Goal: Task Accomplishment & Management: Complete application form

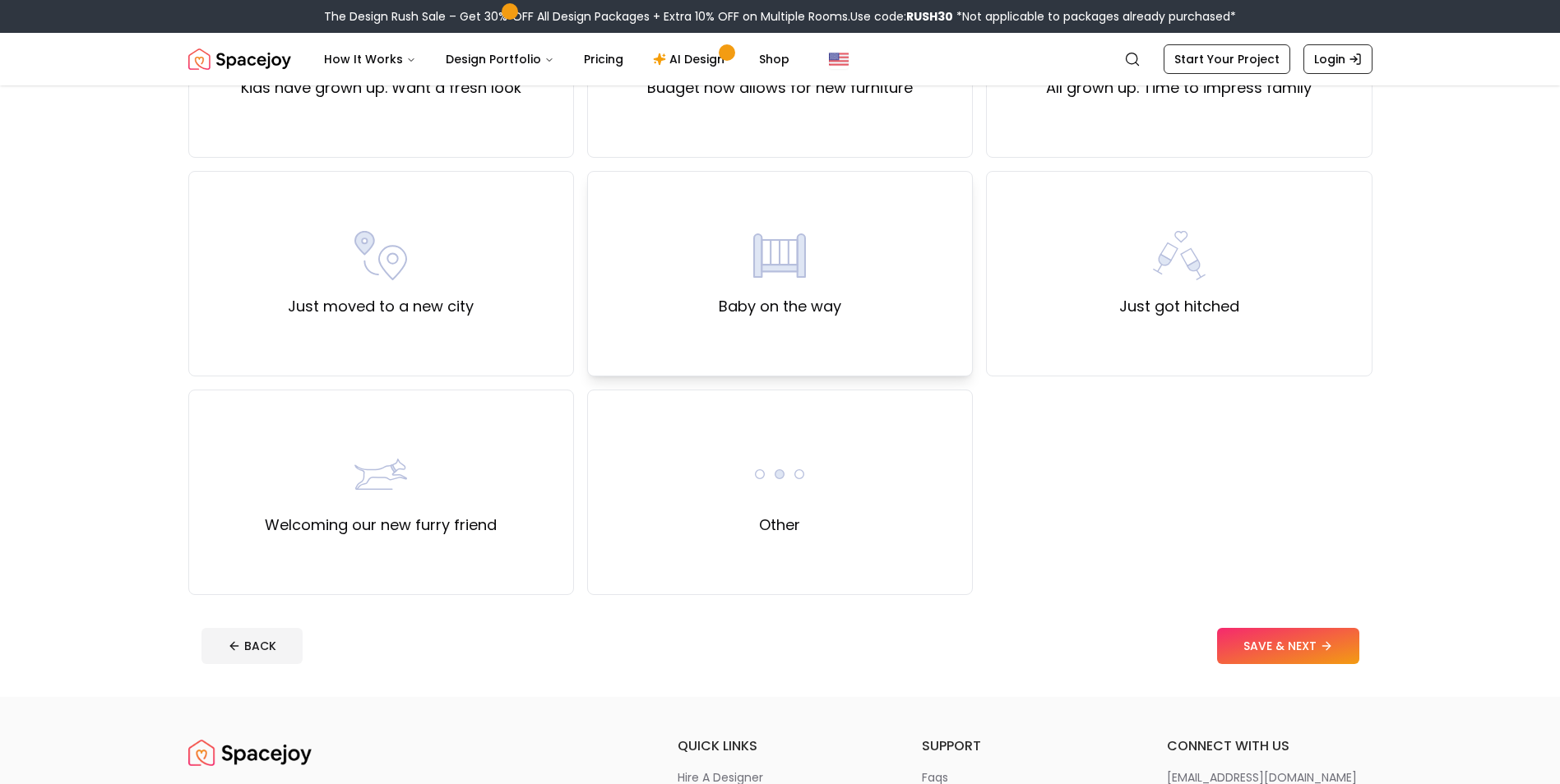
scroll to position [575, 0]
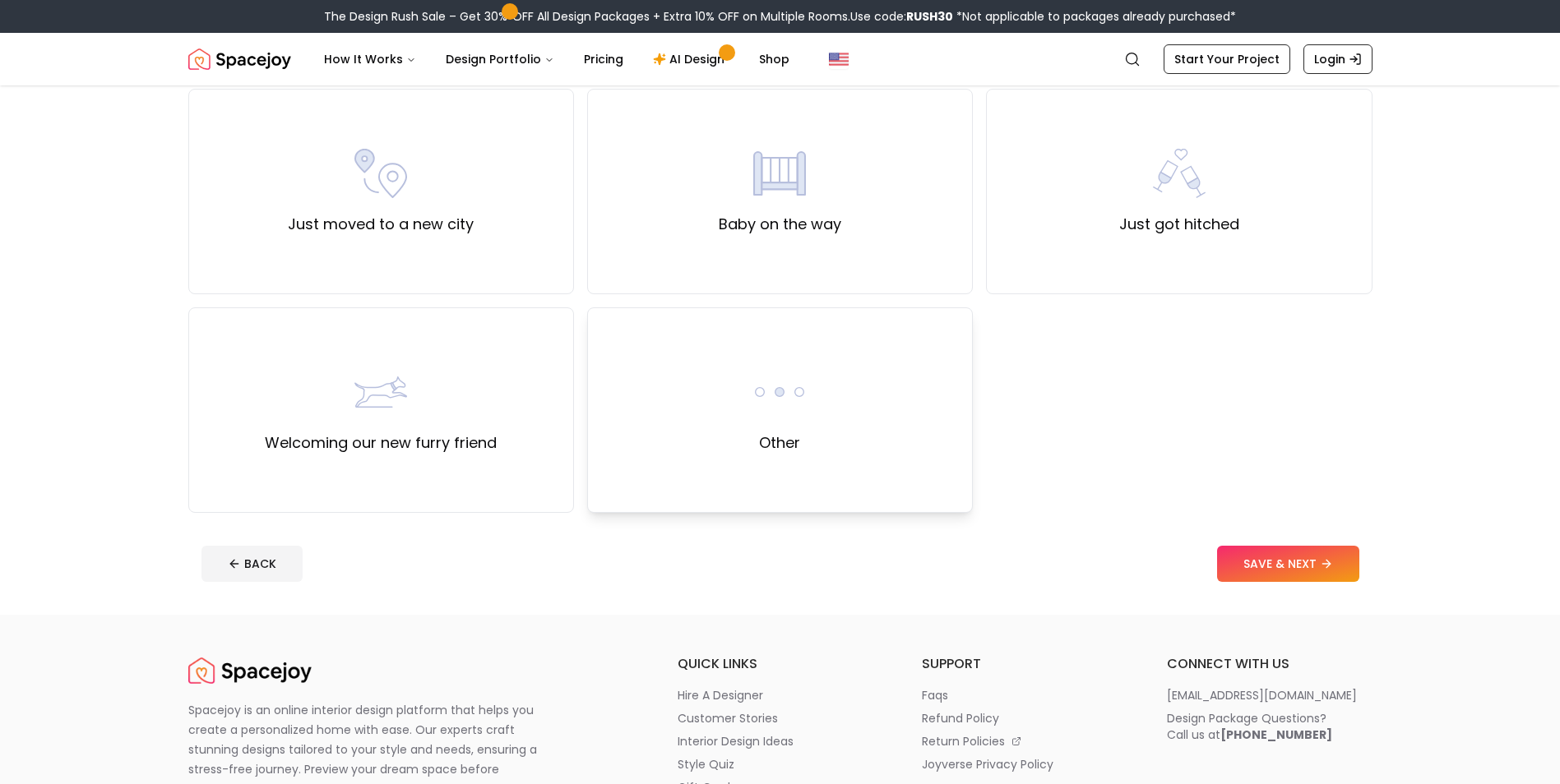
click at [724, 370] on div "Other" at bounding box center [779, 409] width 386 height 206
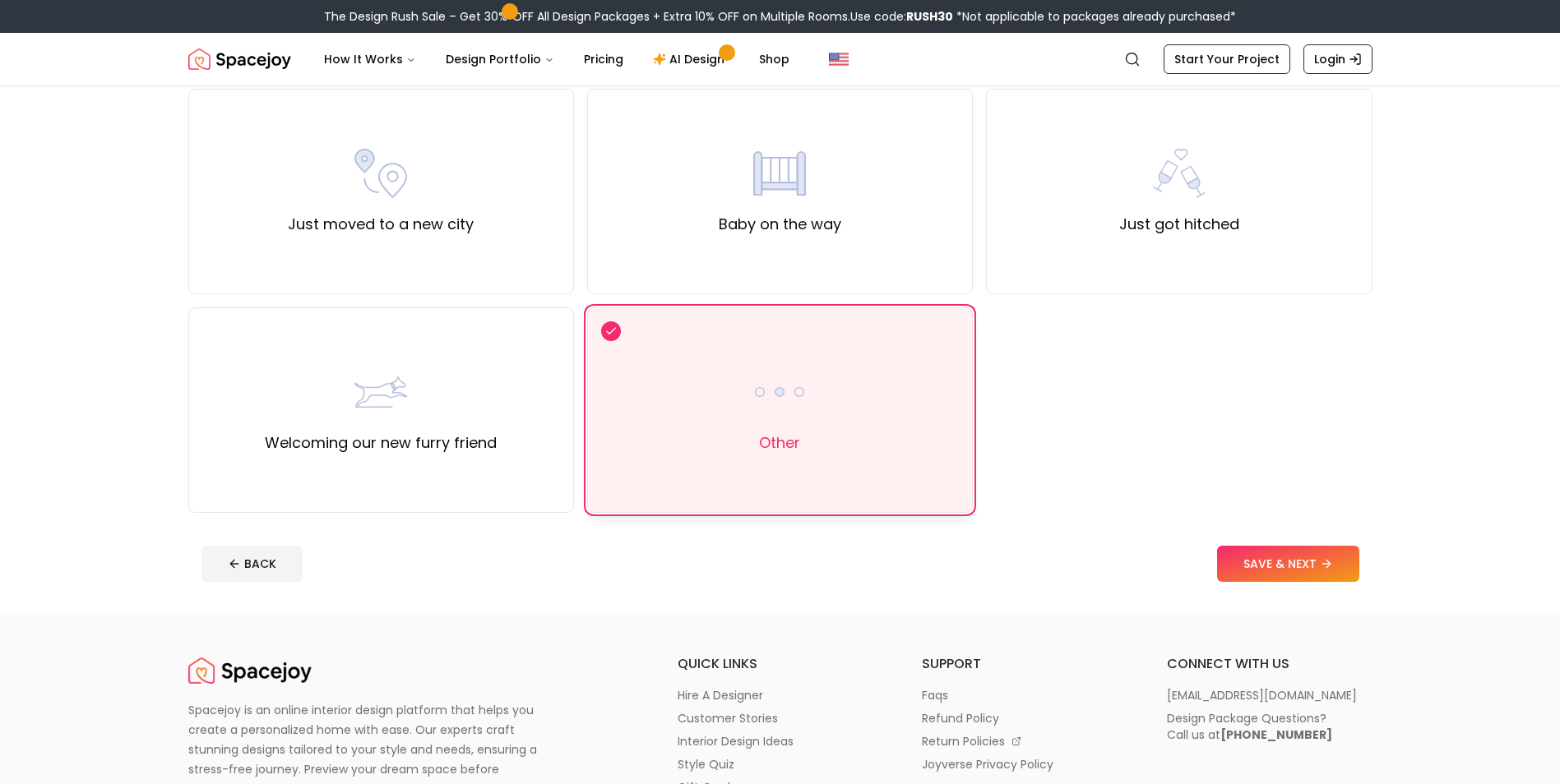
click at [672, 375] on div "Other" at bounding box center [779, 409] width 386 height 206
click at [681, 253] on div "Baby on the way" at bounding box center [779, 191] width 386 height 206
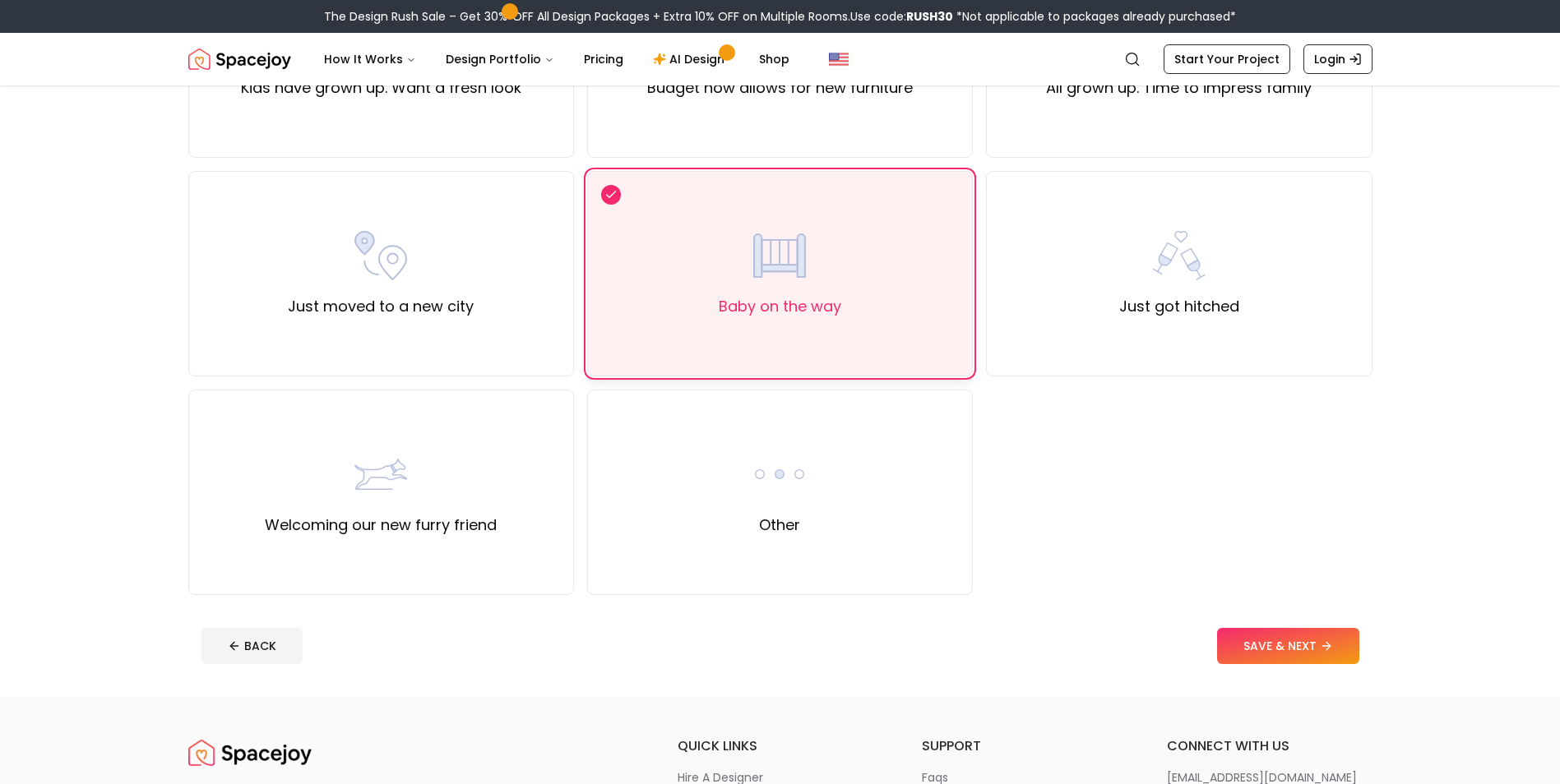
scroll to position [411, 0]
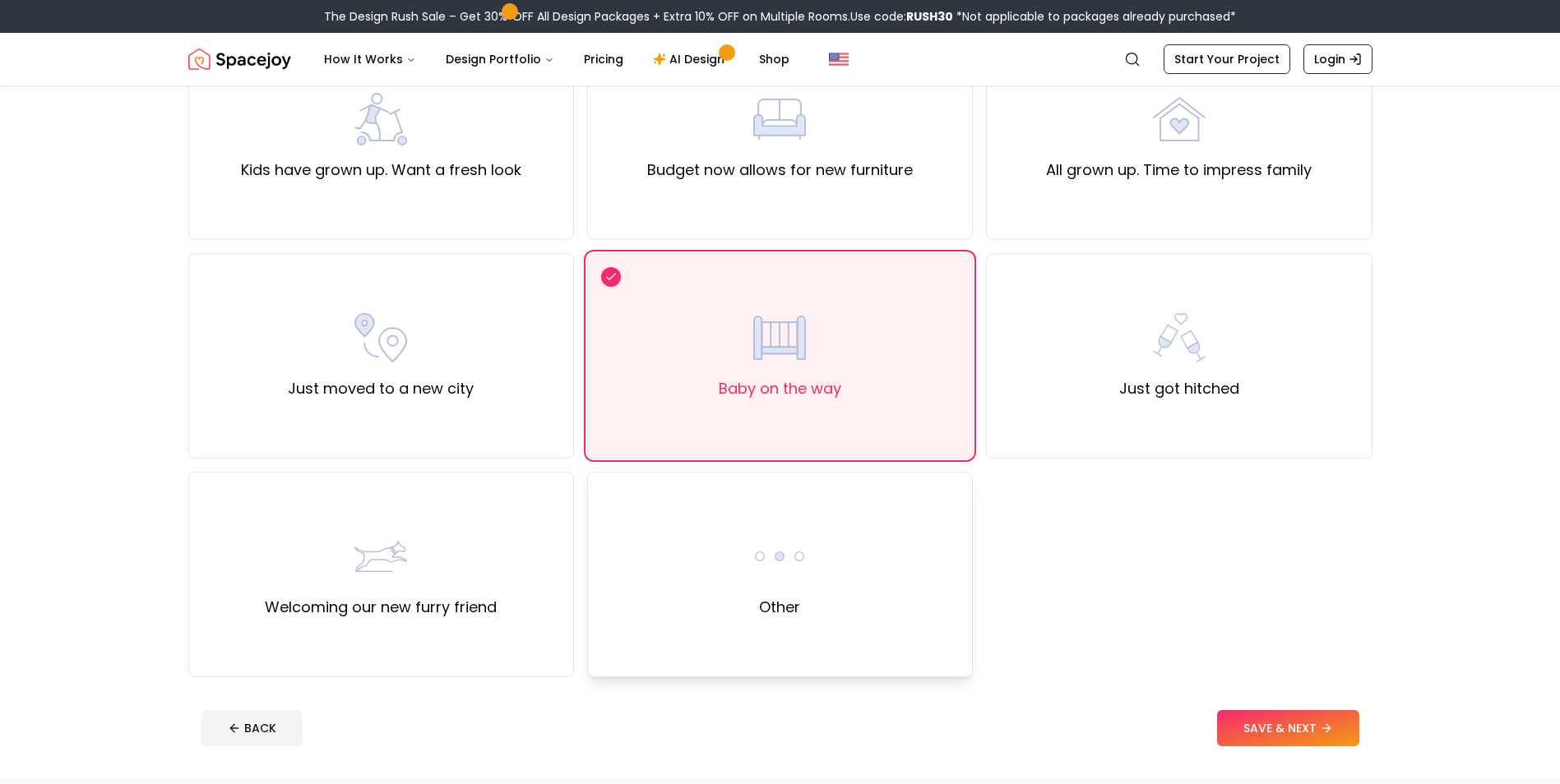
drag, startPoint x: 734, startPoint y: 506, endPoint x: 774, endPoint y: 502, distance: 40.2
click at [735, 506] on div "Other" at bounding box center [779, 574] width 386 height 206
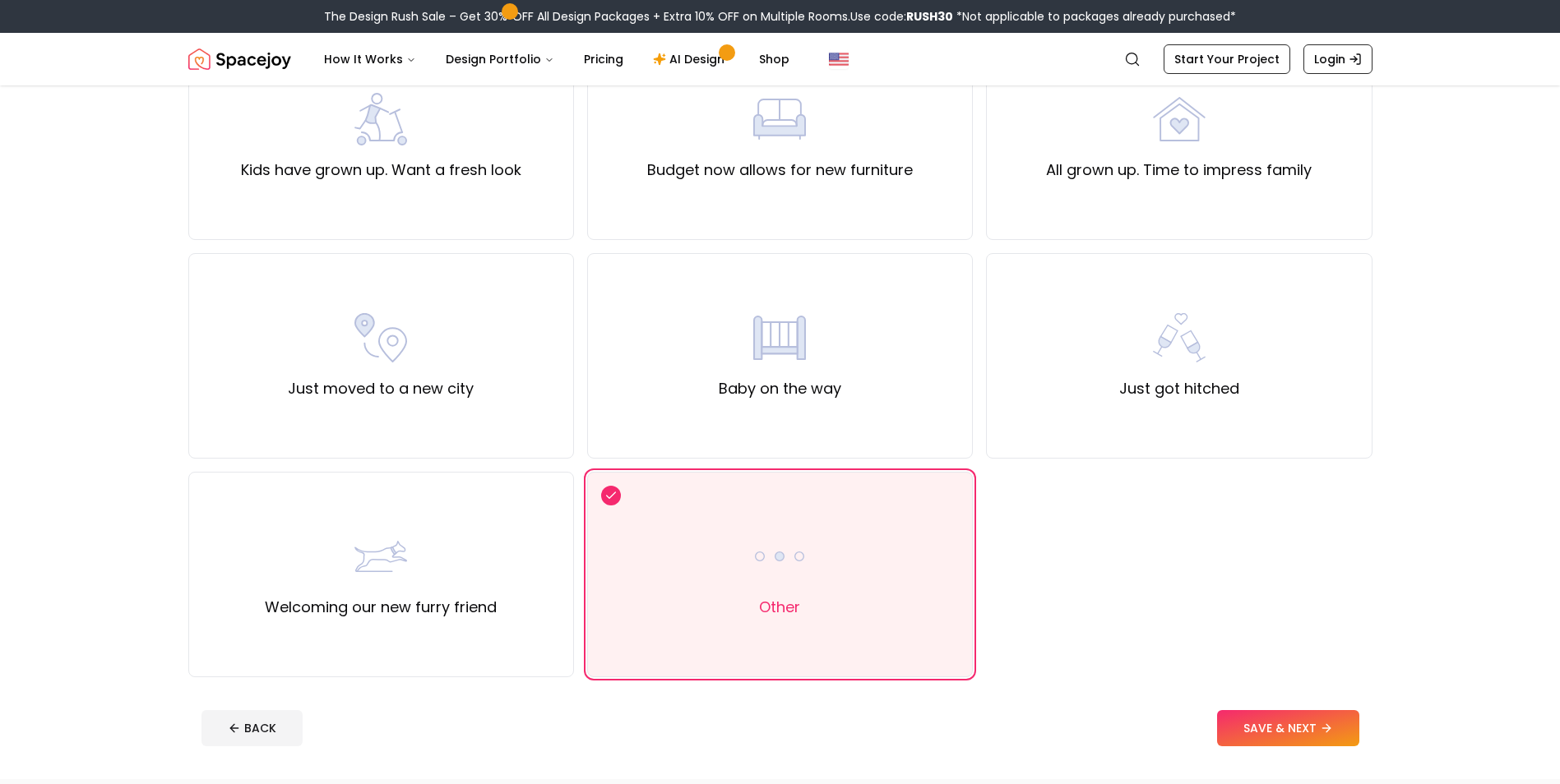
click at [1210, 721] on div "BACK SAVE & NEXT" at bounding box center [780, 728] width 1158 height 36
drag, startPoint x: 1245, startPoint y: 727, endPoint x: 1251, endPoint y: 720, distance: 9.2
click at [1246, 726] on button "SAVE & NEXT" at bounding box center [1288, 728] width 142 height 36
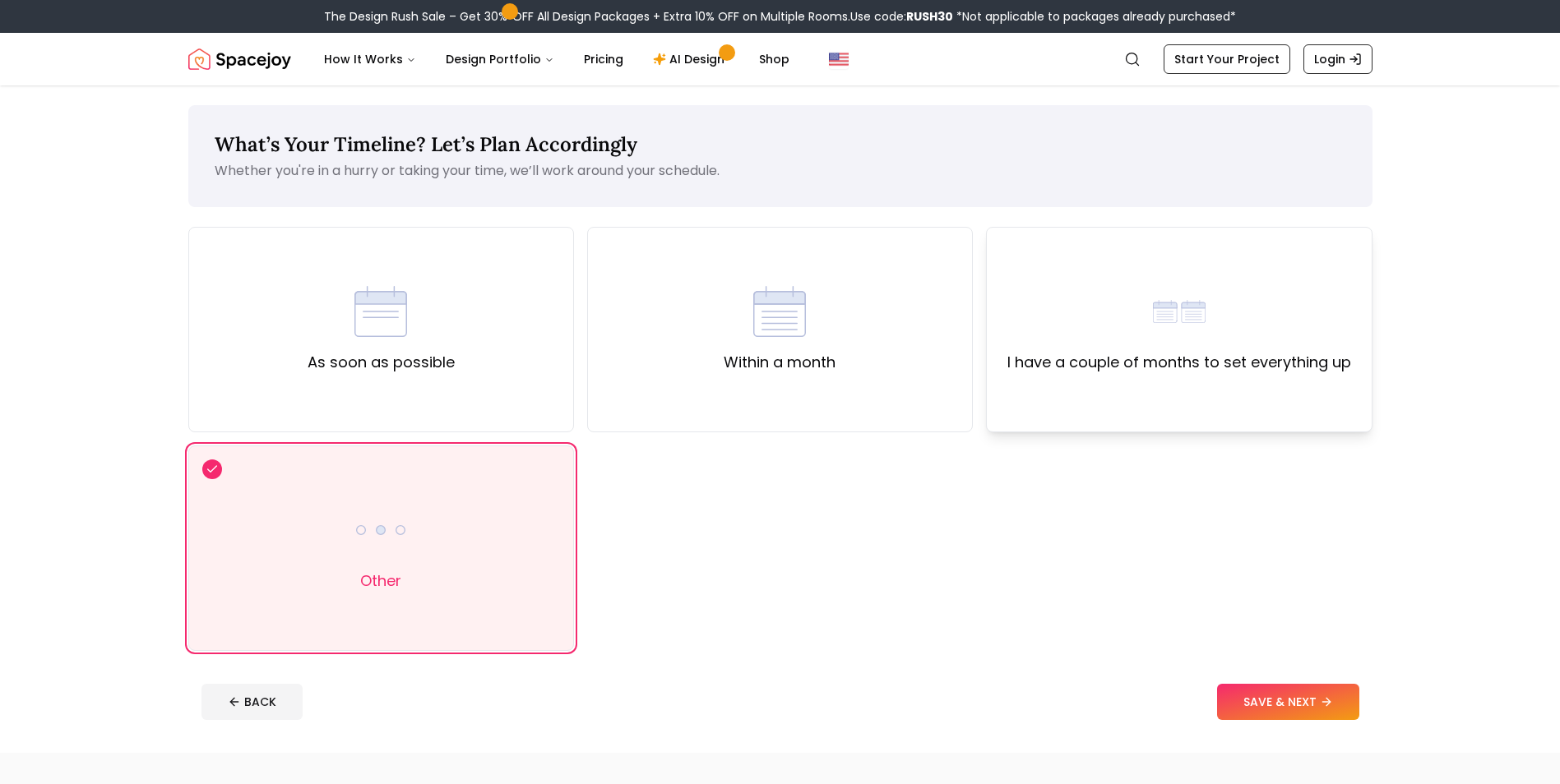
click at [1272, 383] on div "I have a couple of months to set everything up" at bounding box center [1178, 329] width 386 height 206
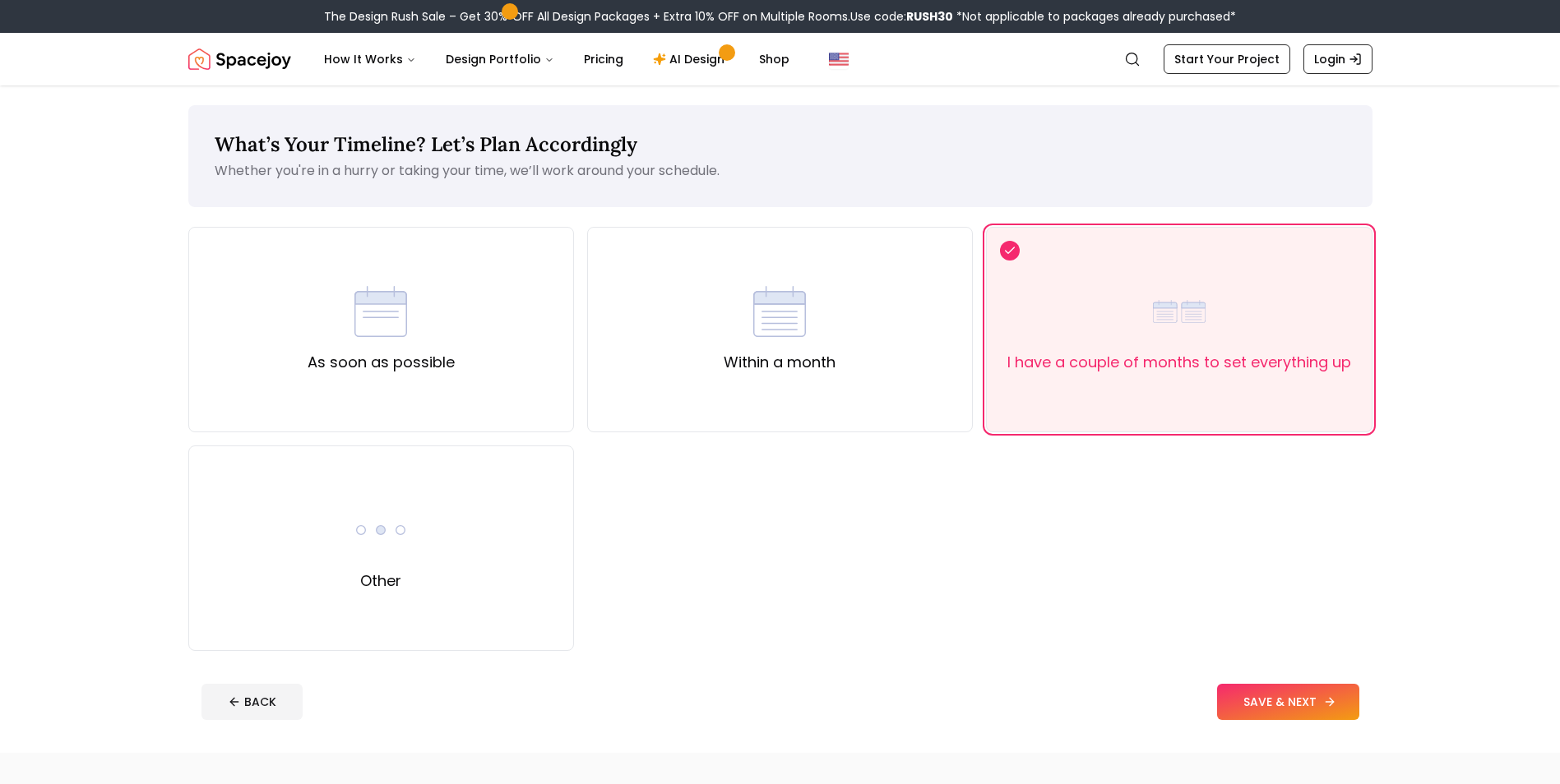
drag, startPoint x: 1329, startPoint y: 698, endPoint x: 1336, endPoint y: 683, distance: 16.6
click at [1330, 693] on button "SAVE & NEXT" at bounding box center [1288, 701] width 142 height 36
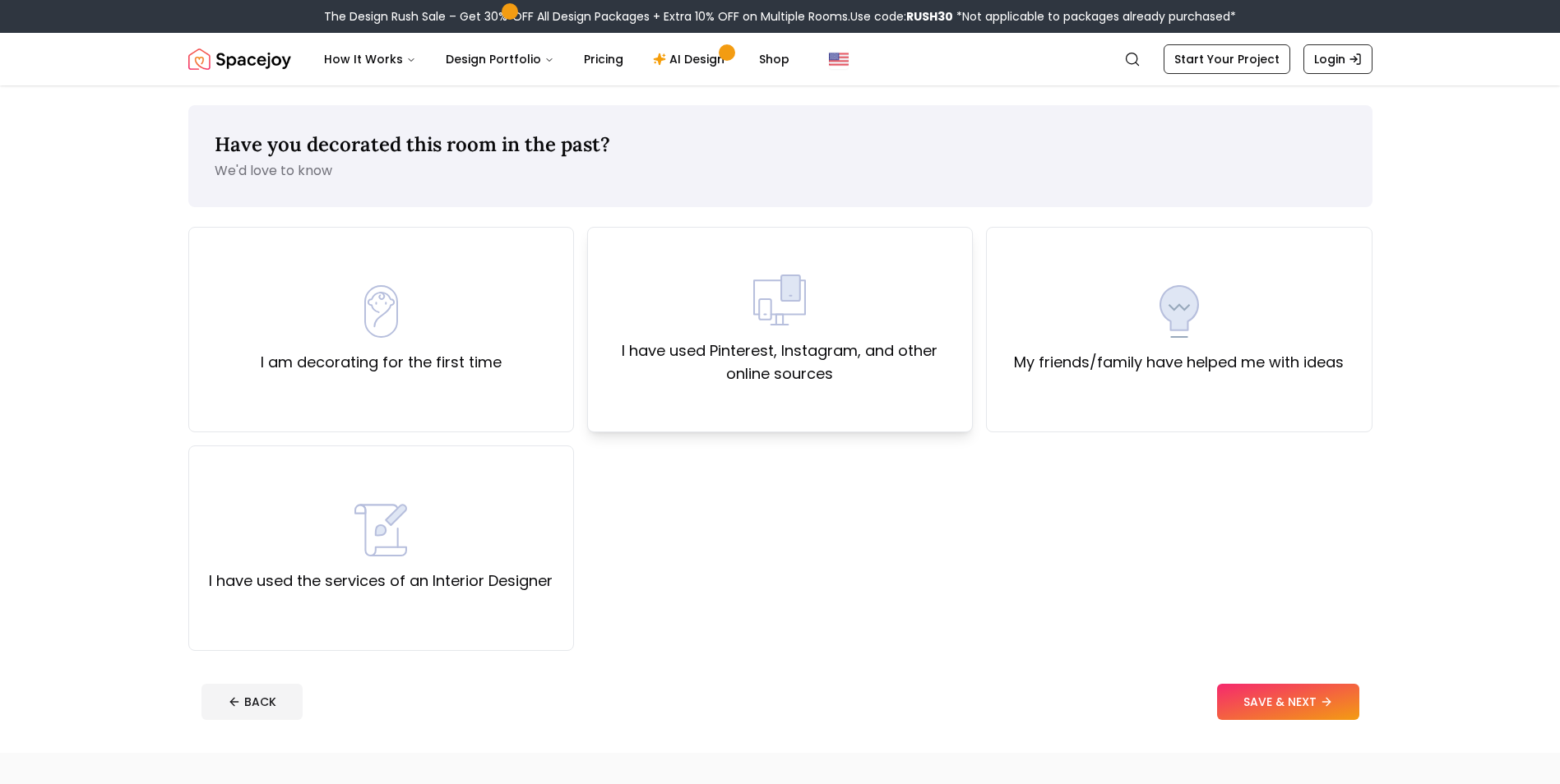
click at [724, 348] on label "I have used Pinterest, Instagram, and other online sources" at bounding box center [780, 362] width 358 height 46
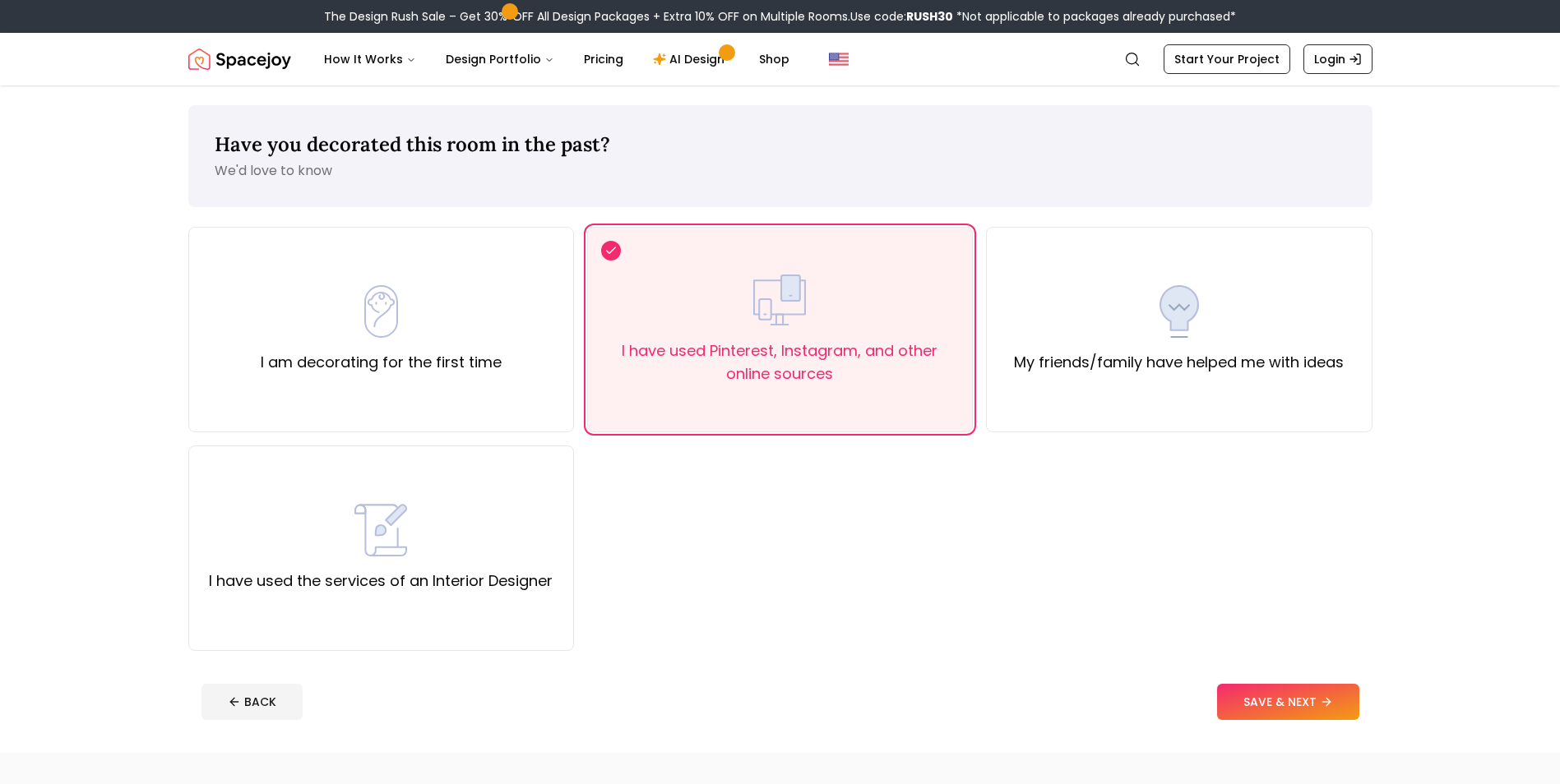
click at [1311, 681] on footer "BACK SAVE & NEXT" at bounding box center [780, 702] width 1184 height 62
click at [1311, 692] on button "SAVE & NEXT" at bounding box center [1288, 701] width 142 height 36
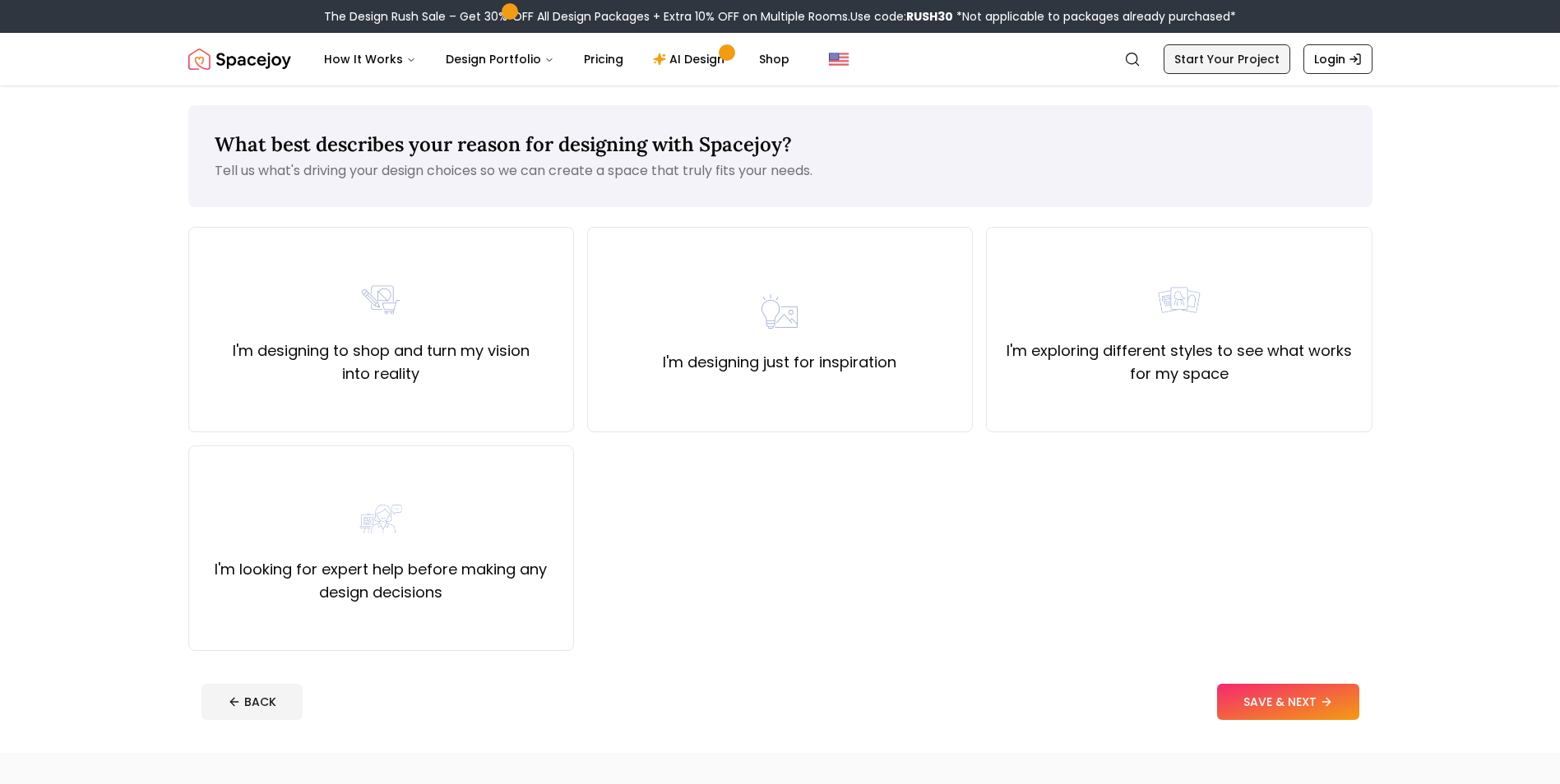
click at [1234, 51] on link "Start Your Project" at bounding box center [1227, 59] width 126 height 29
click at [841, 295] on div "I'm designing just for inspiration" at bounding box center [779, 329] width 233 height 89
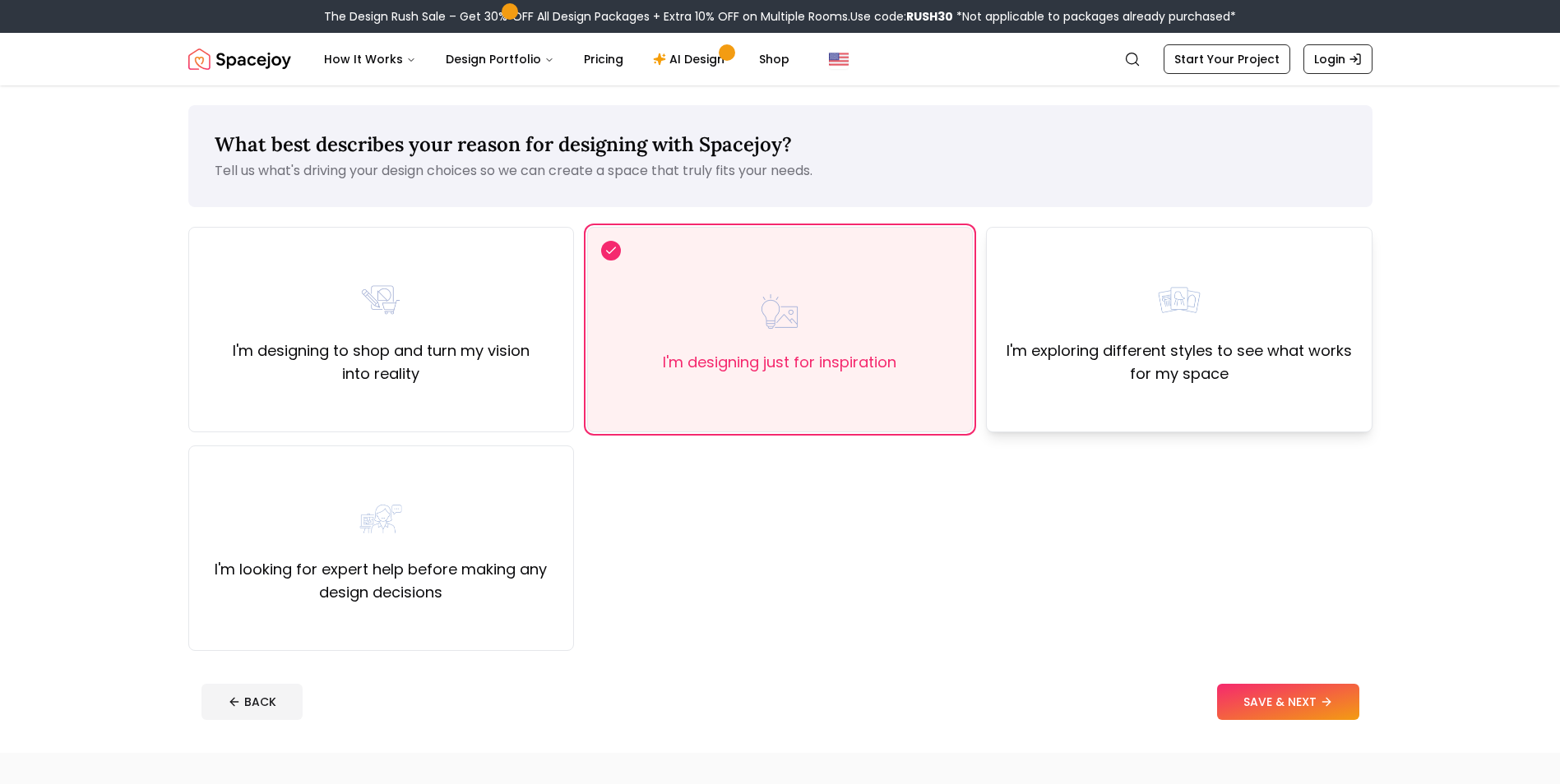
click at [1077, 376] on label "I'm exploring different styles to see what works for my space" at bounding box center [1179, 362] width 358 height 46
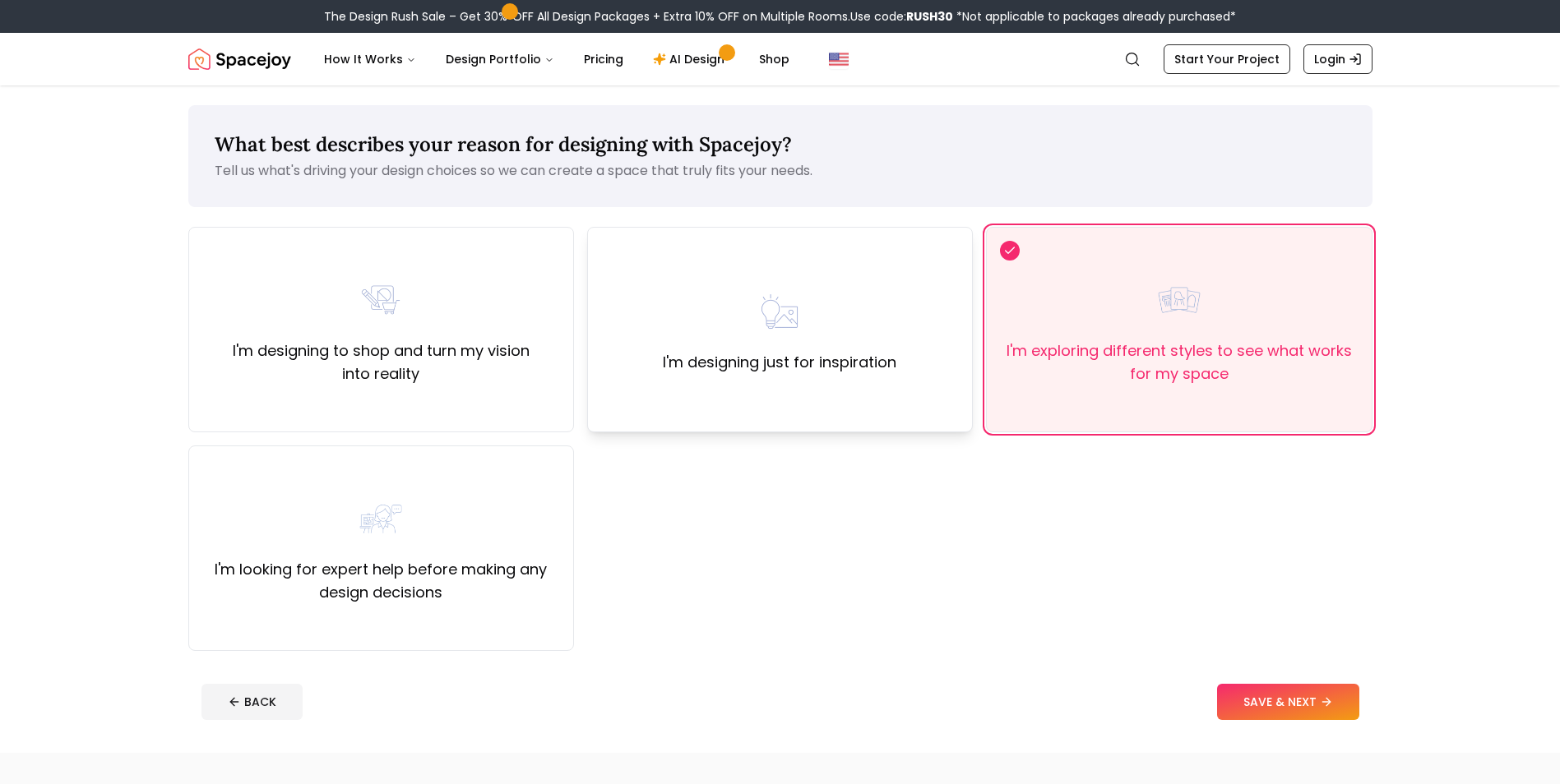
click at [817, 350] on div "I'm designing just for inspiration" at bounding box center [779, 329] width 233 height 89
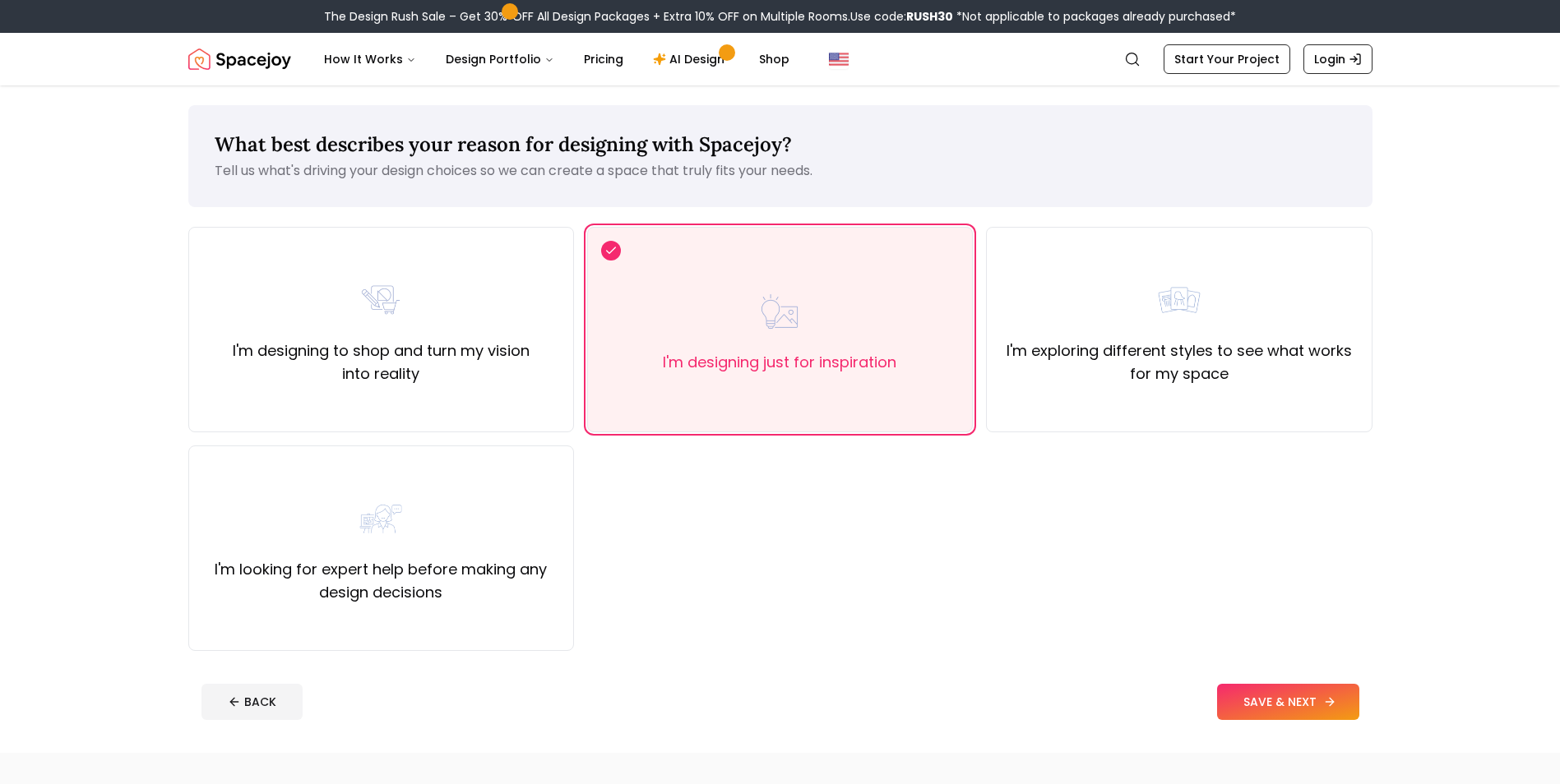
click at [1288, 712] on button "SAVE & NEXT" at bounding box center [1288, 701] width 142 height 36
